Goal: Information Seeking & Learning: Learn about a topic

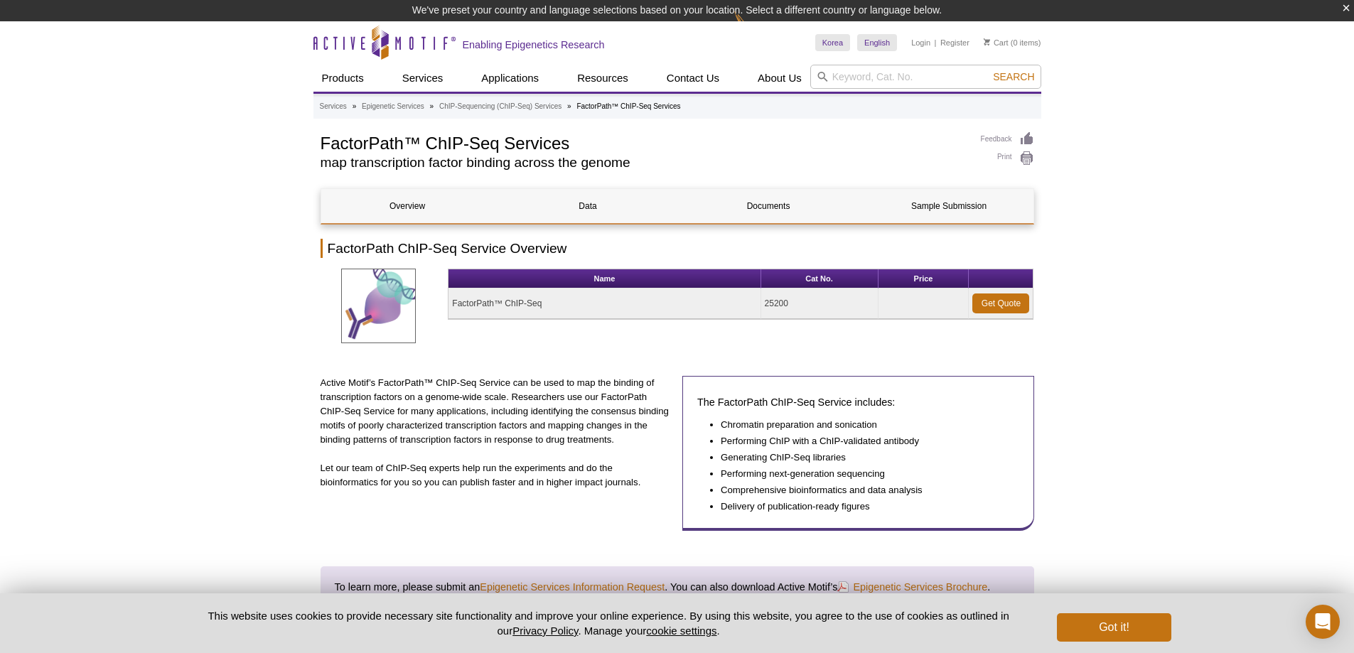
drag, startPoint x: 679, startPoint y: 303, endPoint x: 808, endPoint y: 303, distance: 128.6
click at [804, 302] on tr "FactorPath™ ChIP-Seq 25200 Get Quote" at bounding box center [740, 303] width 584 height 31
click at [814, 306] on td "25200" at bounding box center [819, 303] width 117 height 31
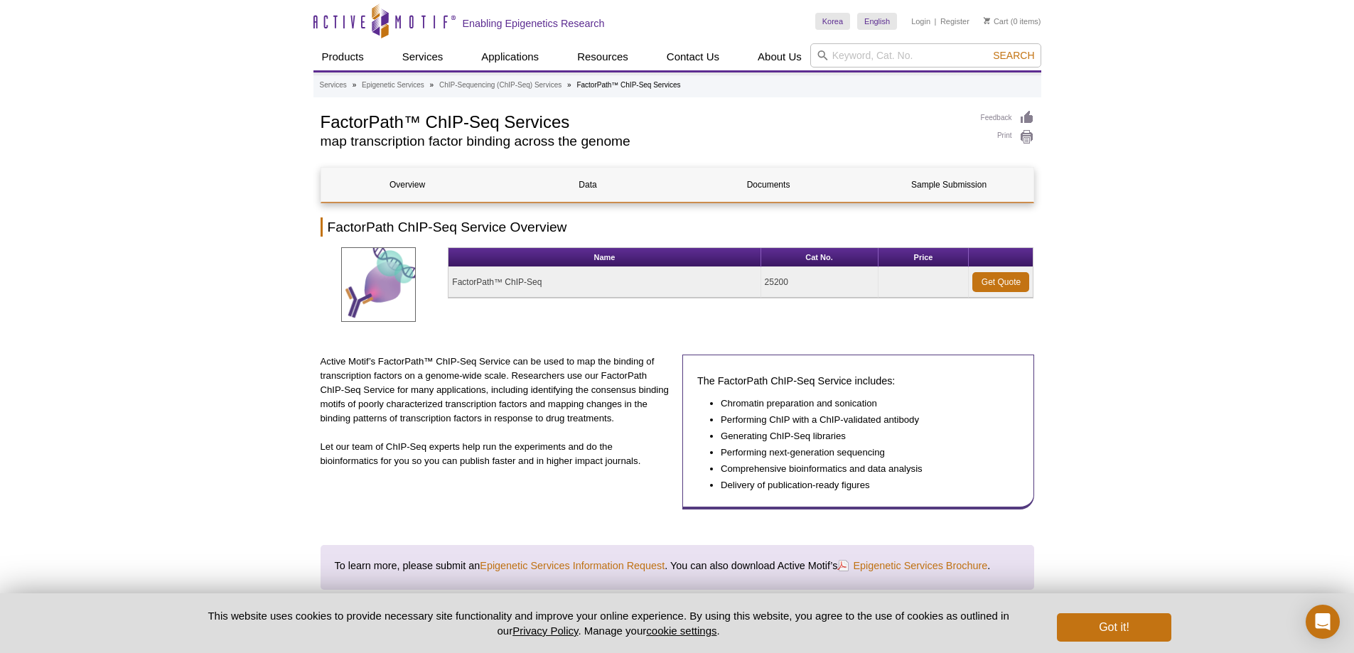
drag, startPoint x: 449, startPoint y: 285, endPoint x: 537, endPoint y: 288, distance: 88.2
click at [537, 288] on td "FactorPath™ ChIP-Seq" at bounding box center [604, 282] width 312 height 31
click at [578, 302] on div "Name Cat No. Price FactorPath™ ChIP-Seq 25200 Get Quote" at bounding box center [740, 286] width 585 height 79
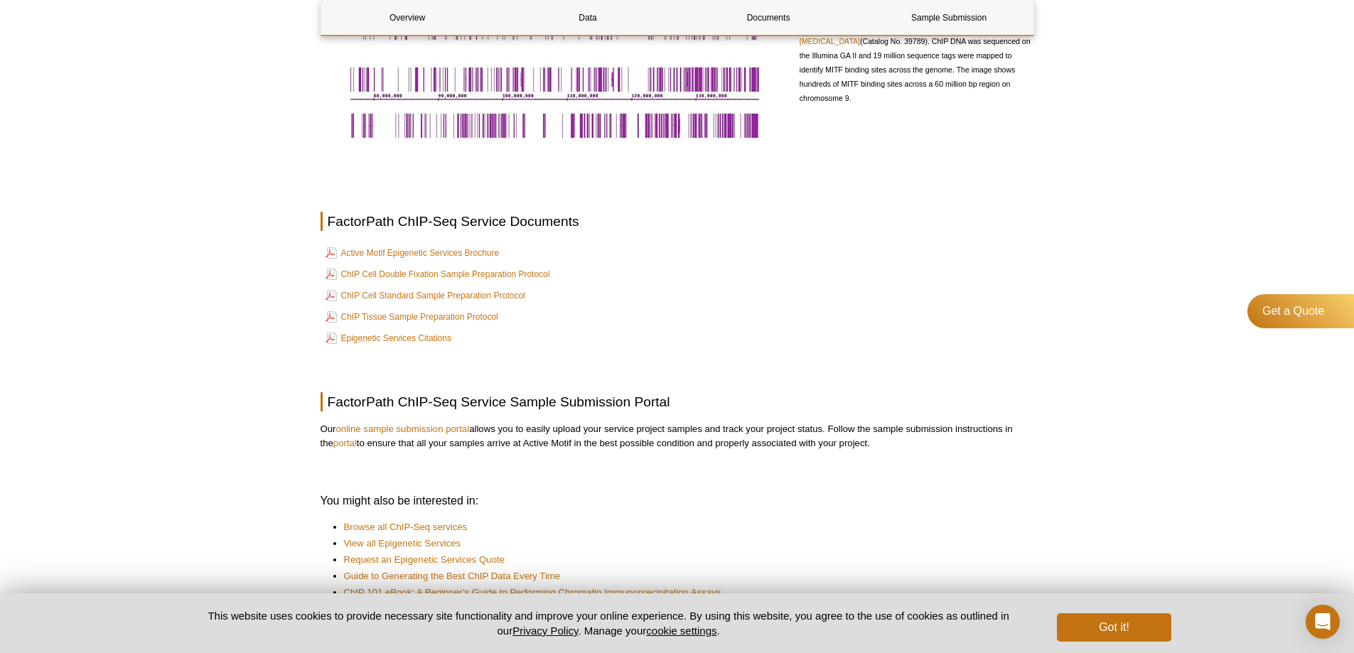
scroll to position [841, 0]
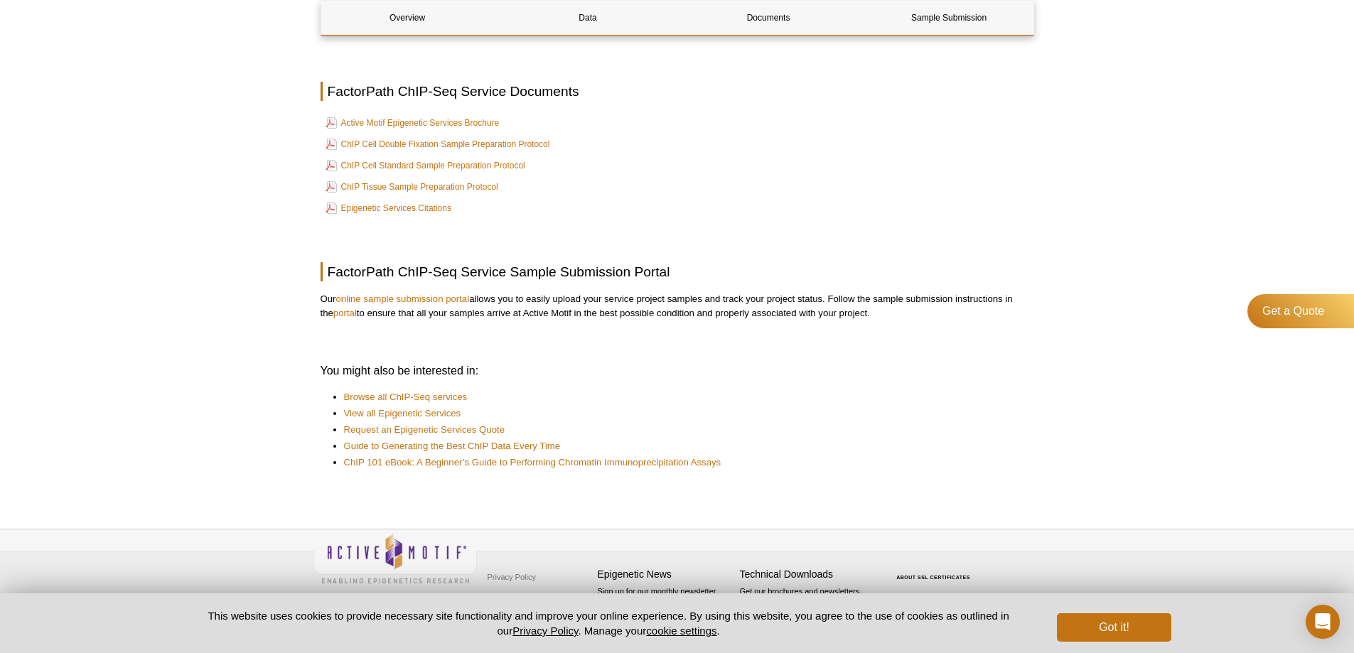
drag, startPoint x: 313, startPoint y: 265, endPoint x: 882, endPoint y: 319, distance: 571.7
click at [624, 334] on p at bounding box center [676, 341] width 713 height 14
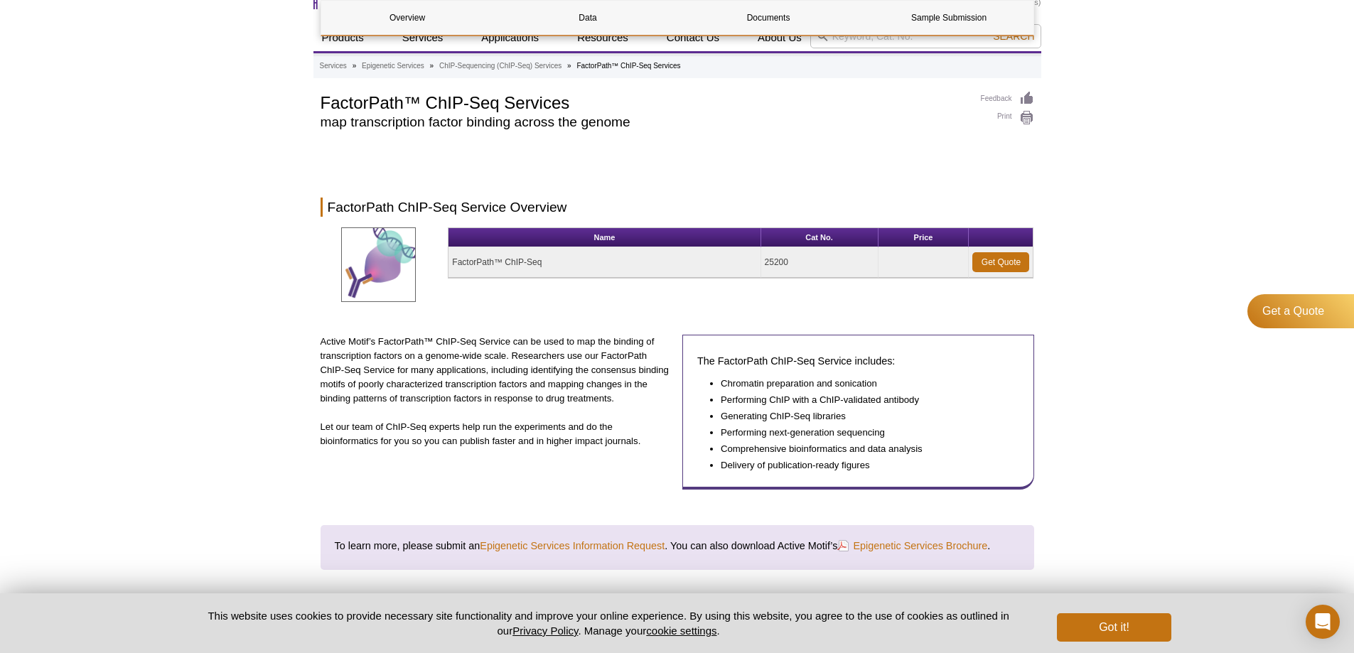
scroll to position [0, 0]
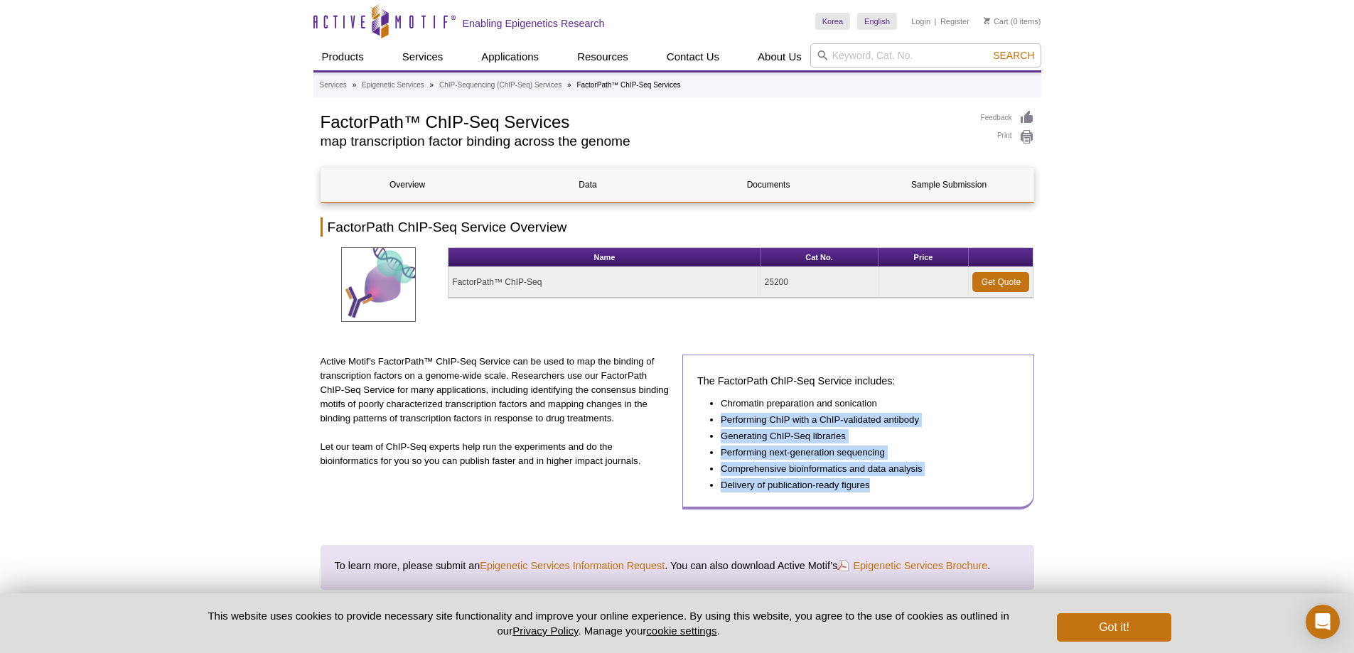
drag, startPoint x: 711, startPoint y: 417, endPoint x: 952, endPoint y: 497, distance: 253.9
click at [942, 494] on div "The FactorPath ChIP-Seq Service includes: Chromatin preparation and sonication …" at bounding box center [858, 432] width 352 height 155
click at [963, 500] on div "The FactorPath ChIP-Seq Service includes: Chromatin preparation and sonication …" at bounding box center [858, 432] width 352 height 155
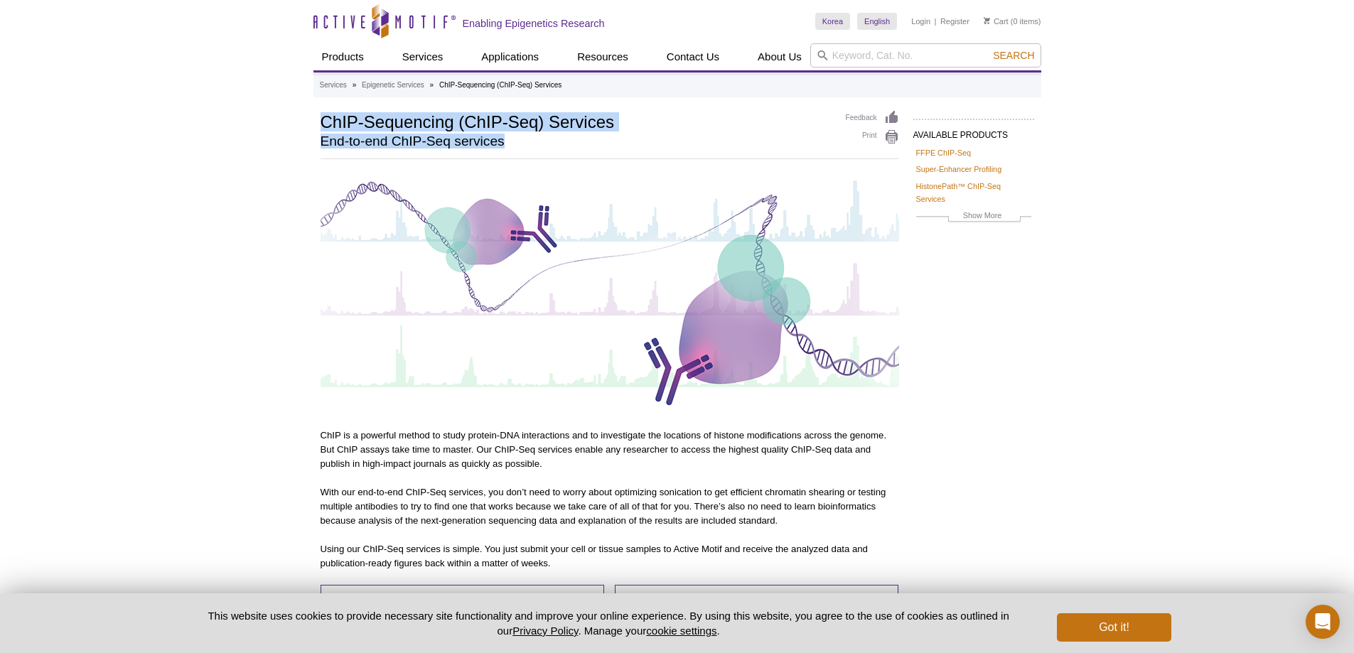
drag, startPoint x: 542, startPoint y: 124, endPoint x: 563, endPoint y: 138, distance: 25.6
click at [561, 139] on h2 "End-to-end ChIP-Seq services" at bounding box center [575, 141] width 511 height 13
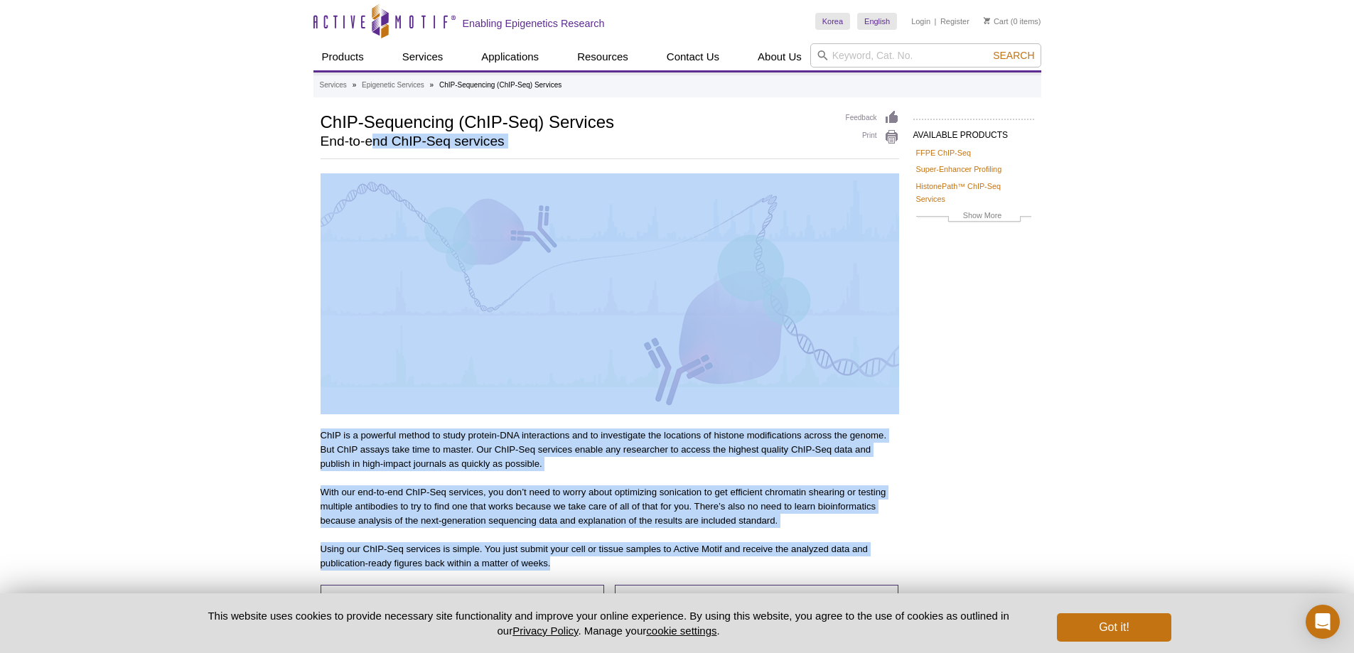
drag, startPoint x: 870, startPoint y: 208, endPoint x: 373, endPoint y: 133, distance: 502.3
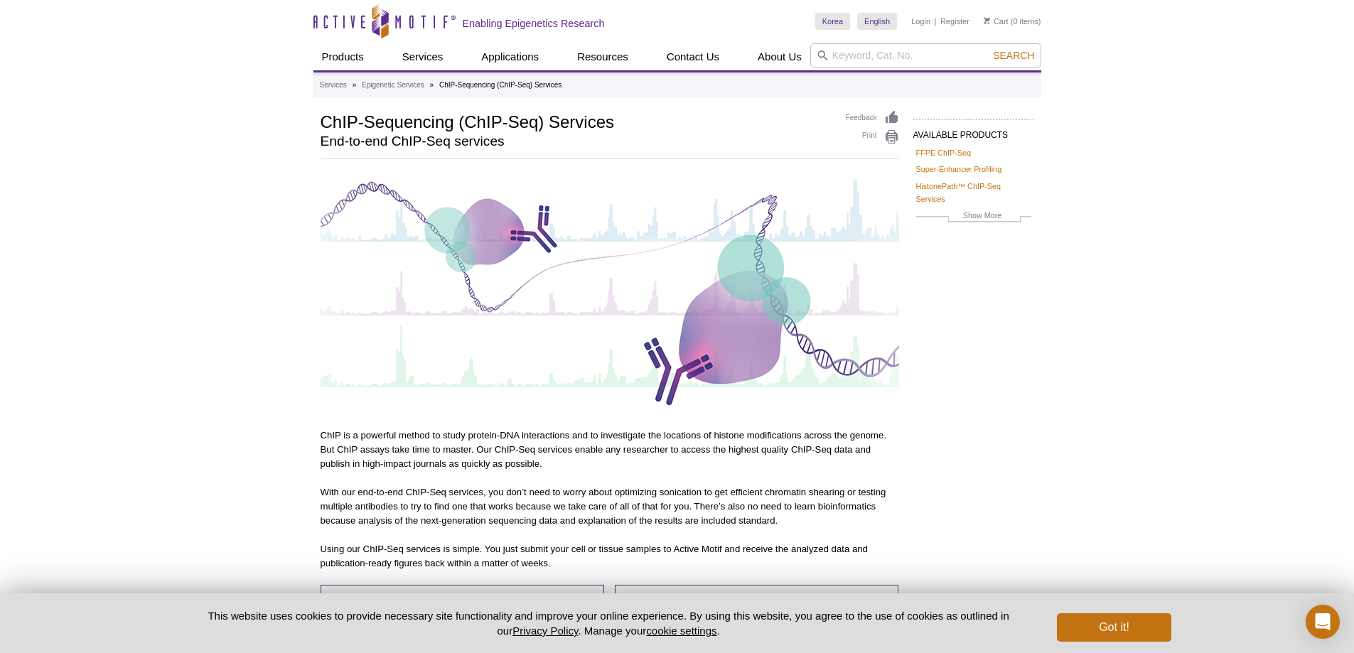
click at [342, 136] on h2 "End-to-end ChIP-Seq services" at bounding box center [575, 141] width 511 height 13
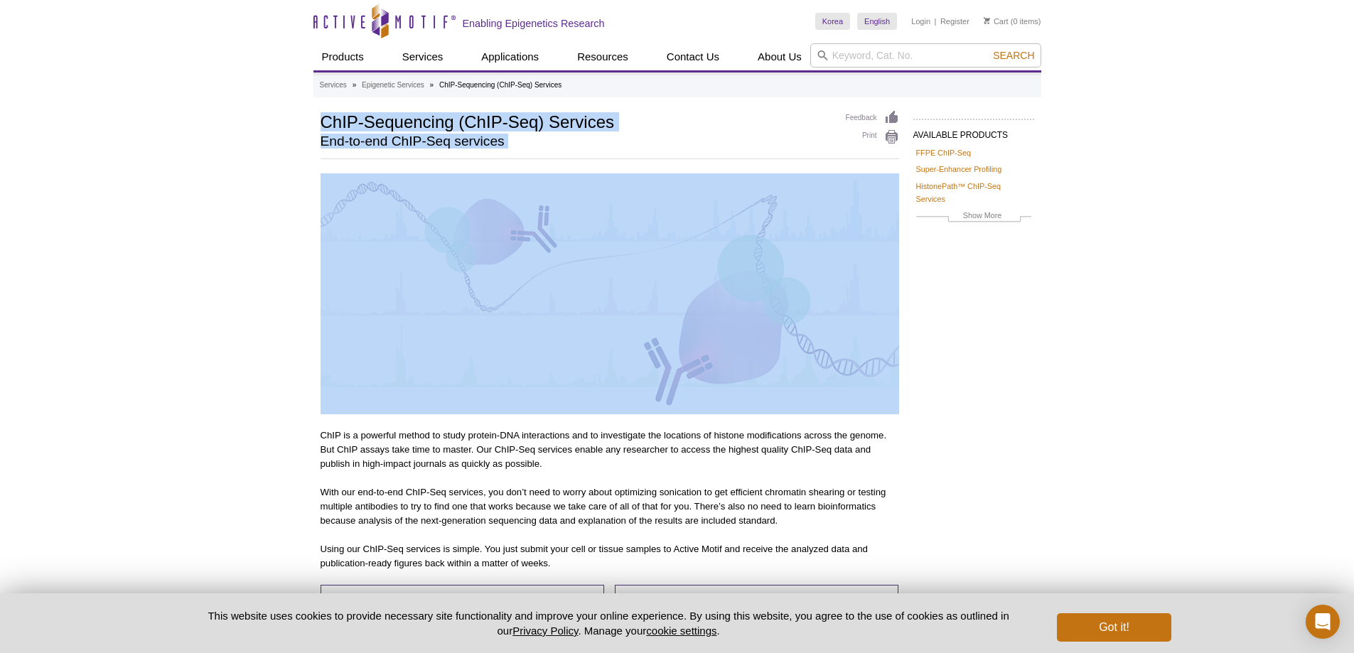
drag, startPoint x: 319, startPoint y: 121, endPoint x: 932, endPoint y: 372, distance: 661.9
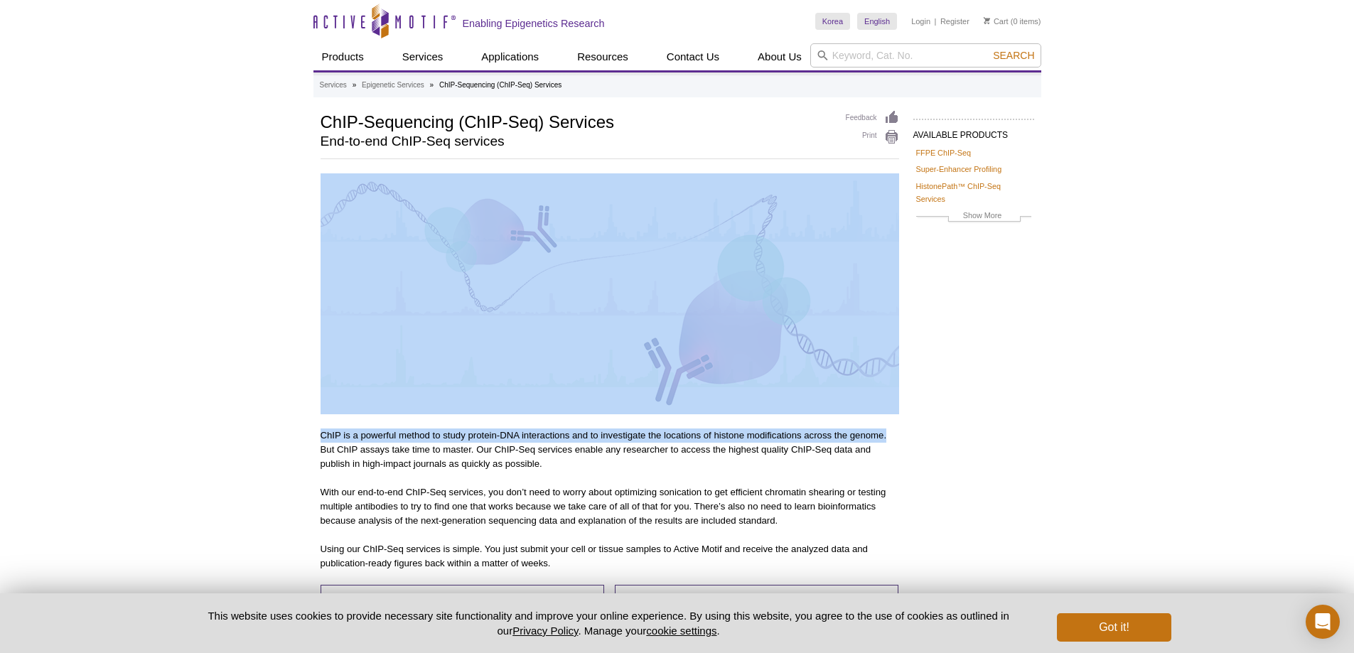
drag, startPoint x: 912, startPoint y: 419, endPoint x: 392, endPoint y: 280, distance: 539.1
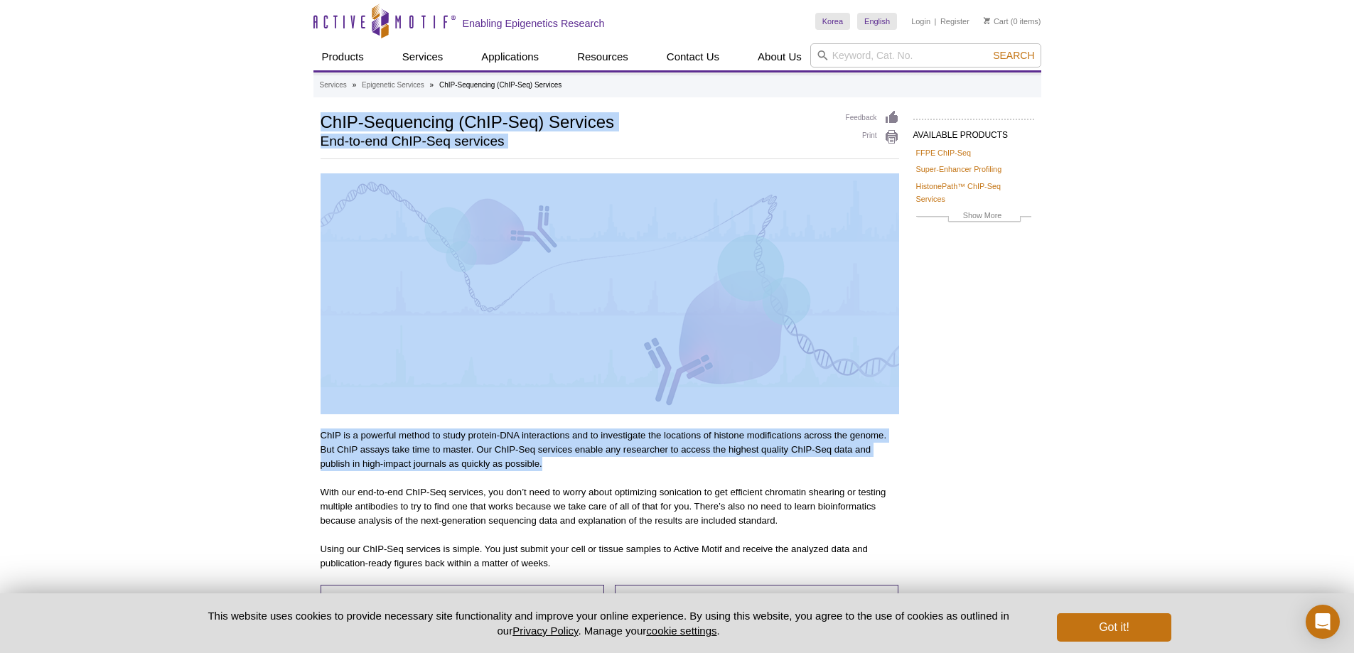
drag, startPoint x: 321, startPoint y: 127, endPoint x: 912, endPoint y: 465, distance: 681.1
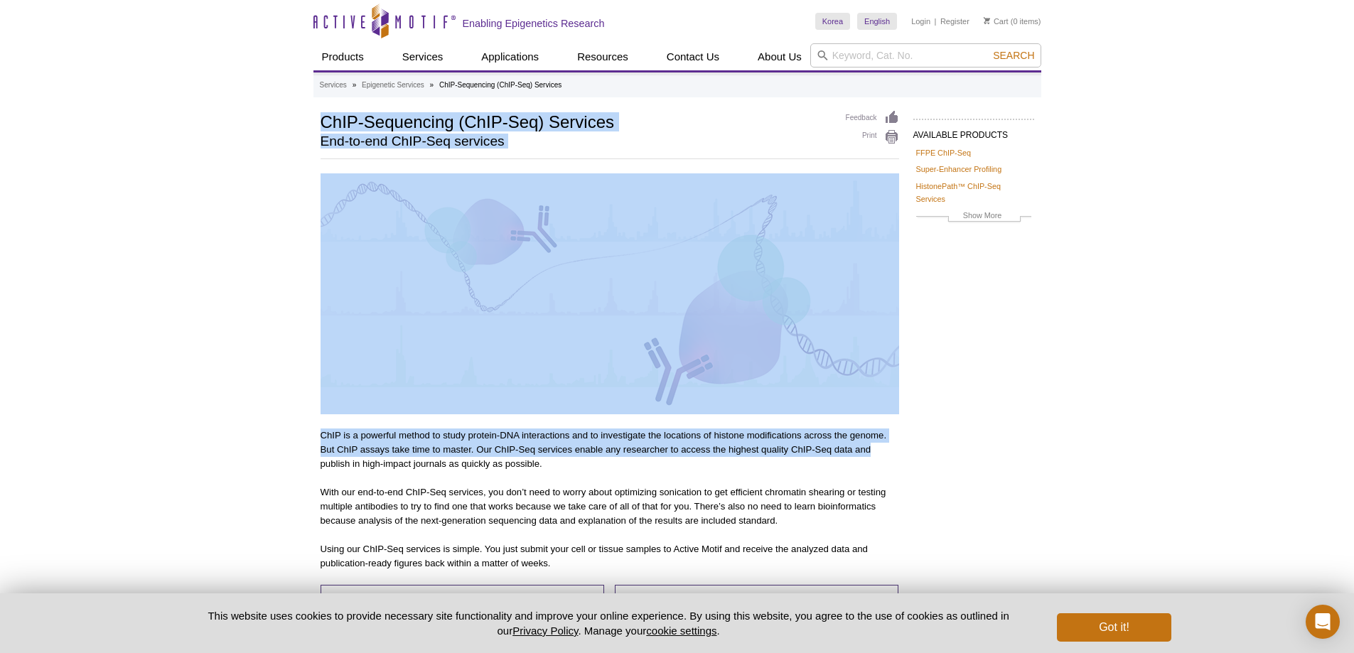
drag, startPoint x: 321, startPoint y: 114, endPoint x: 947, endPoint y: 416, distance: 695.0
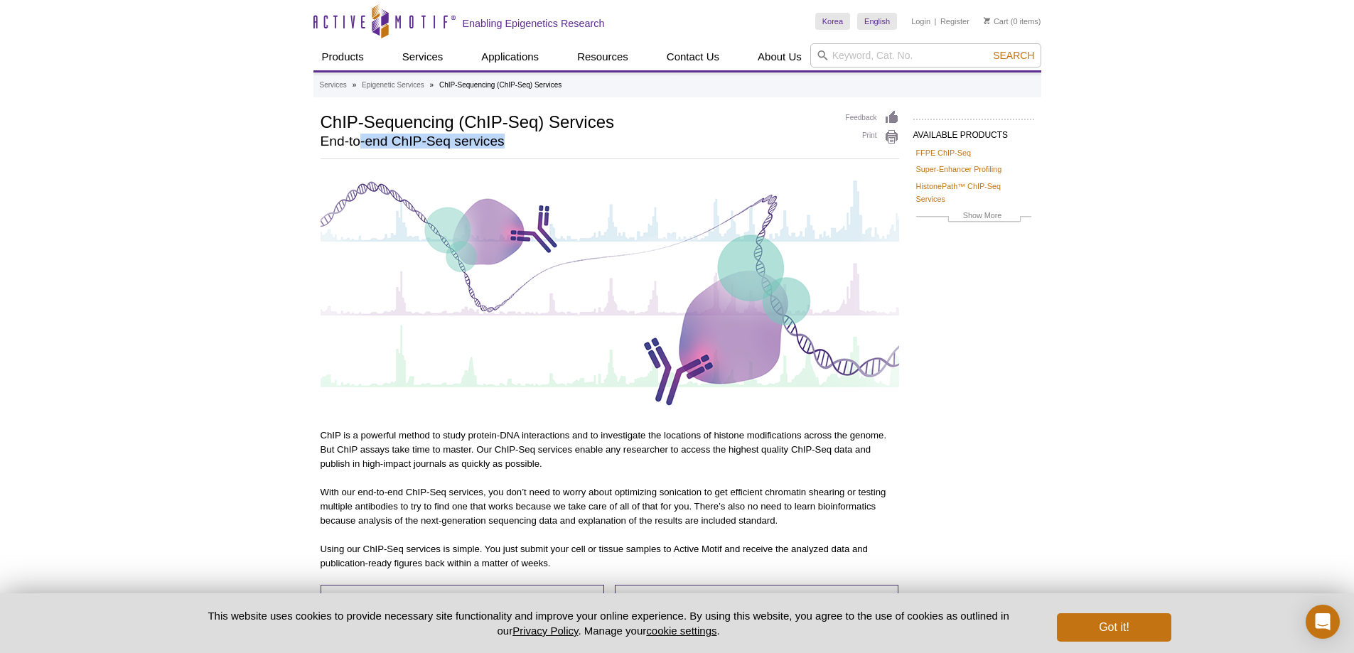
drag, startPoint x: 595, startPoint y: 158, endPoint x: 360, endPoint y: 136, distance: 236.3
click at [360, 136] on div "Feedback Print ChIP-Sequencing (ChIP-Seq) Services End-to-end ChIP-Seq services" at bounding box center [609, 134] width 578 height 49
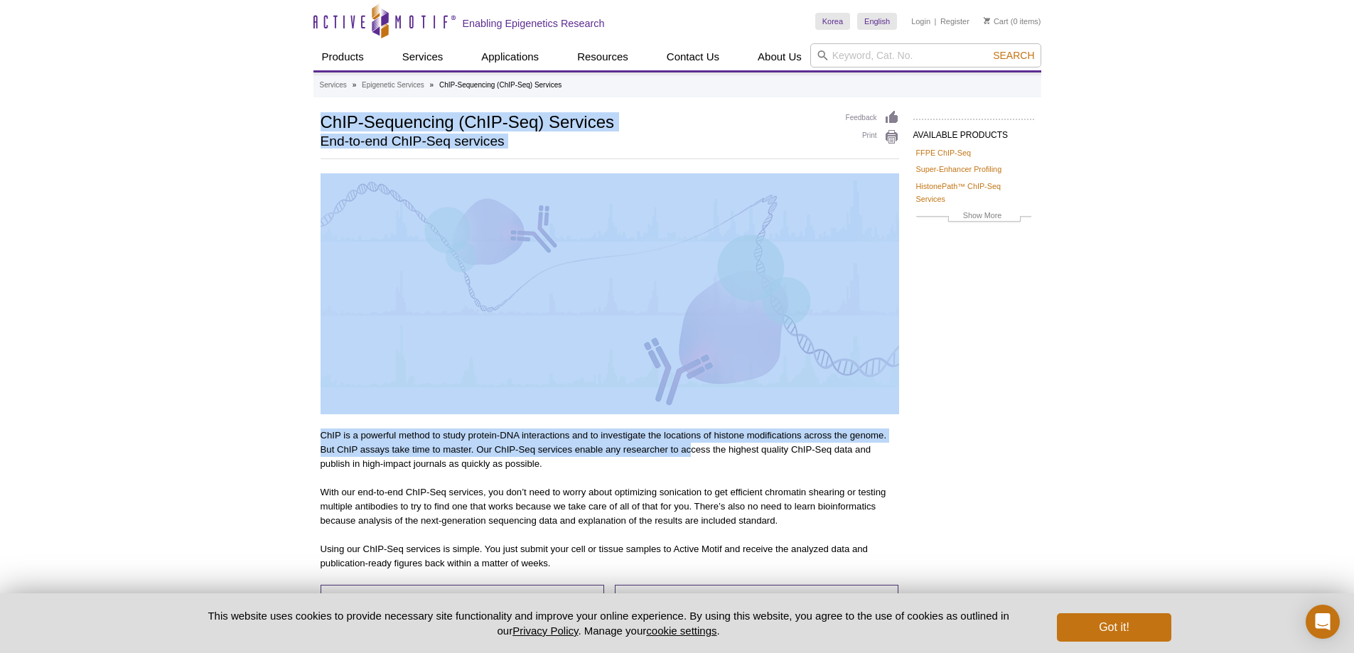
drag, startPoint x: 326, startPoint y: 122, endPoint x: 703, endPoint y: 451, distance: 501.0
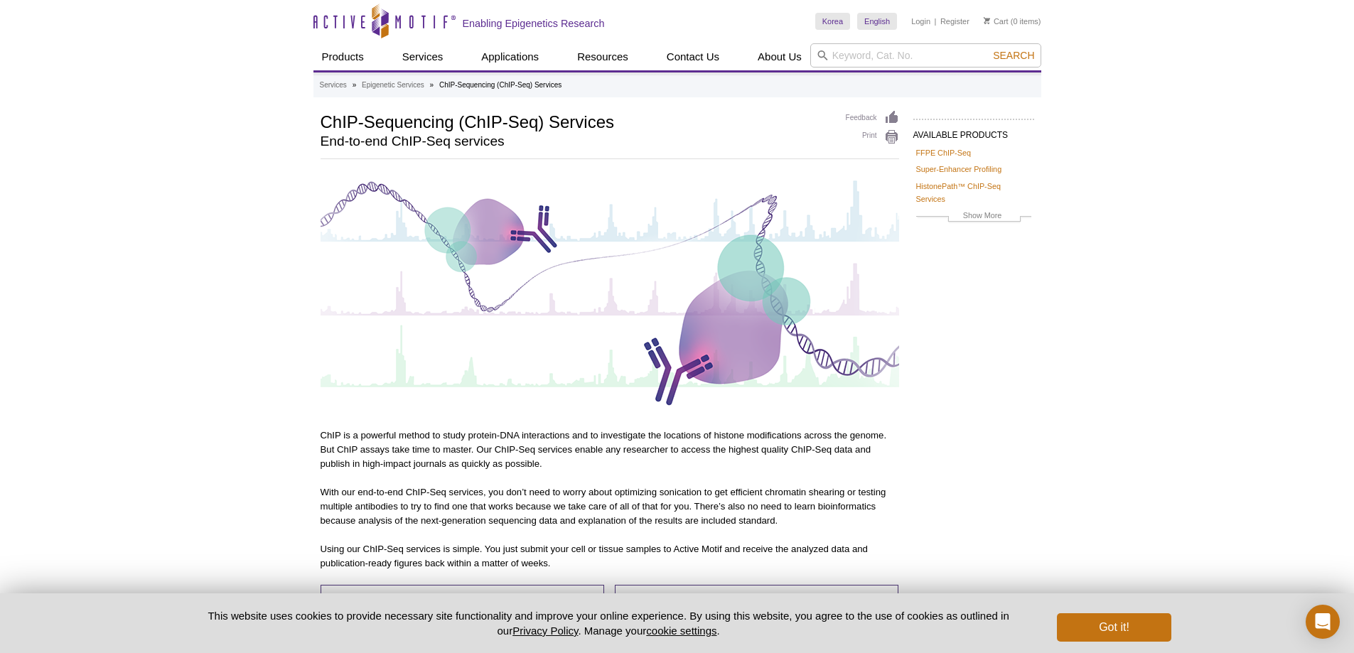
click at [725, 470] on p "ChIP is a powerful method to study protein-DNA interactions and to investigate …" at bounding box center [609, 449] width 578 height 43
